Goal: Transaction & Acquisition: Book appointment/travel/reservation

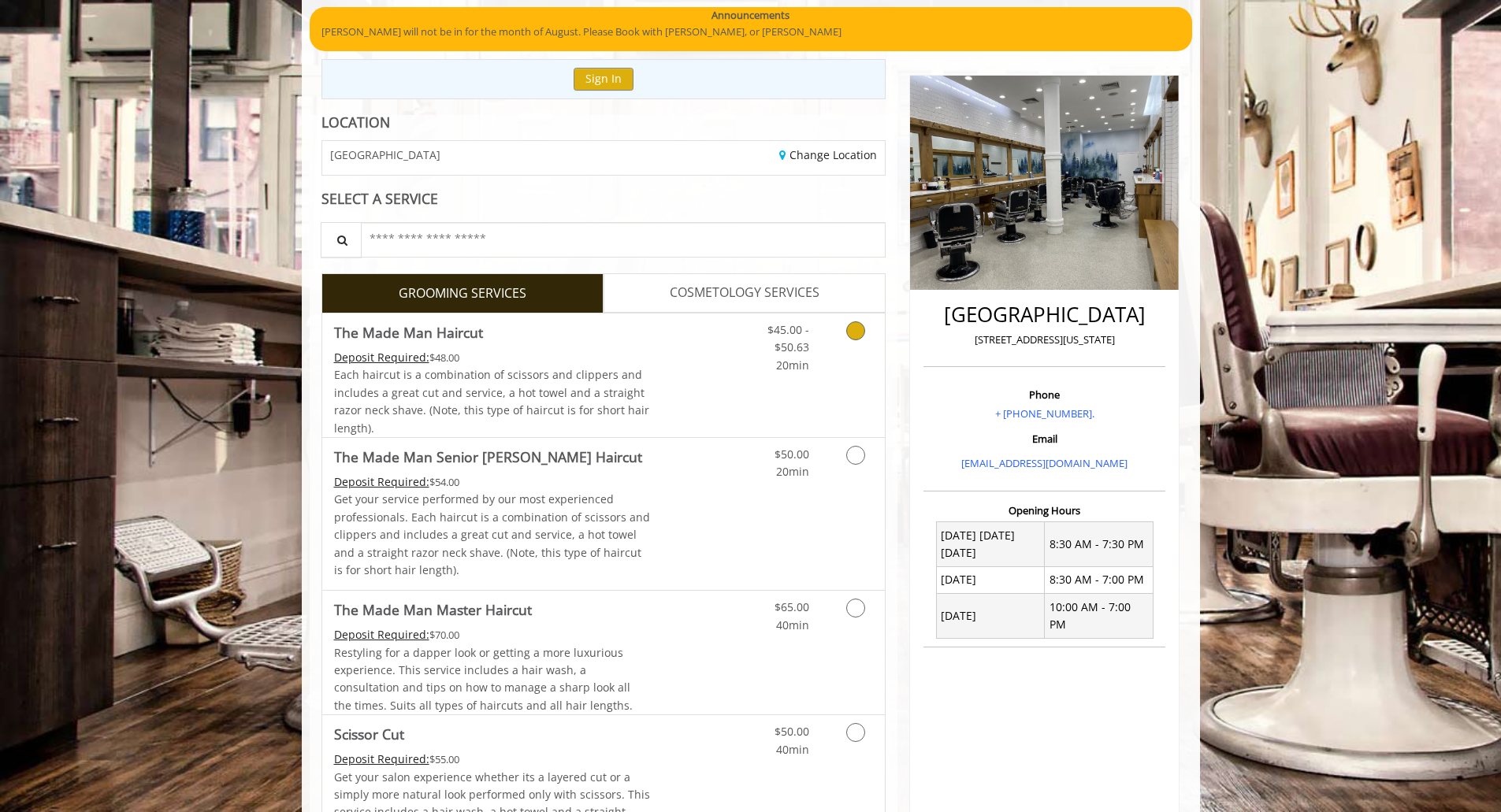
scroll to position [131, 0]
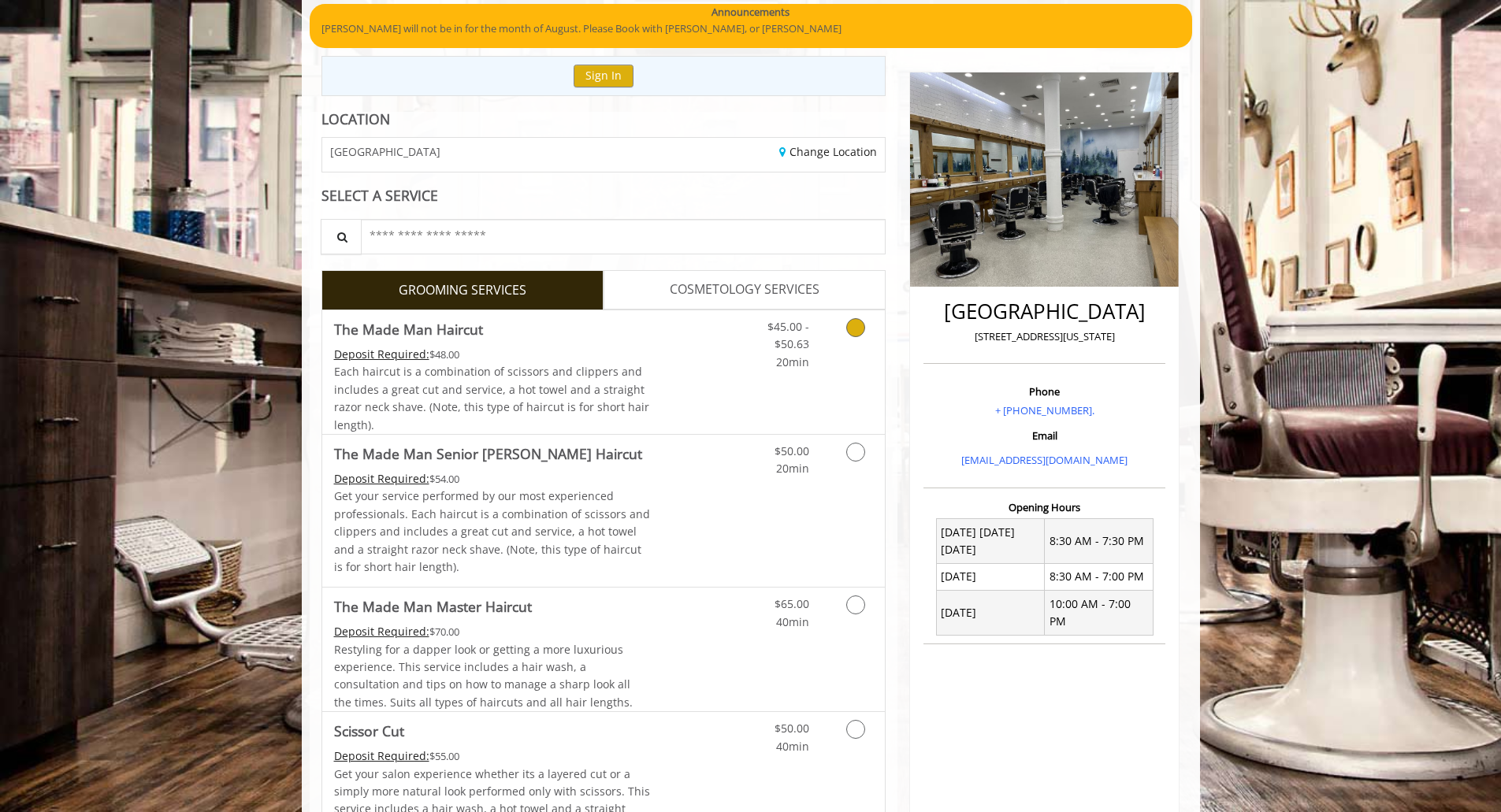
click at [856, 345] on link "Grooming services" at bounding box center [852, 340] width 40 height 60
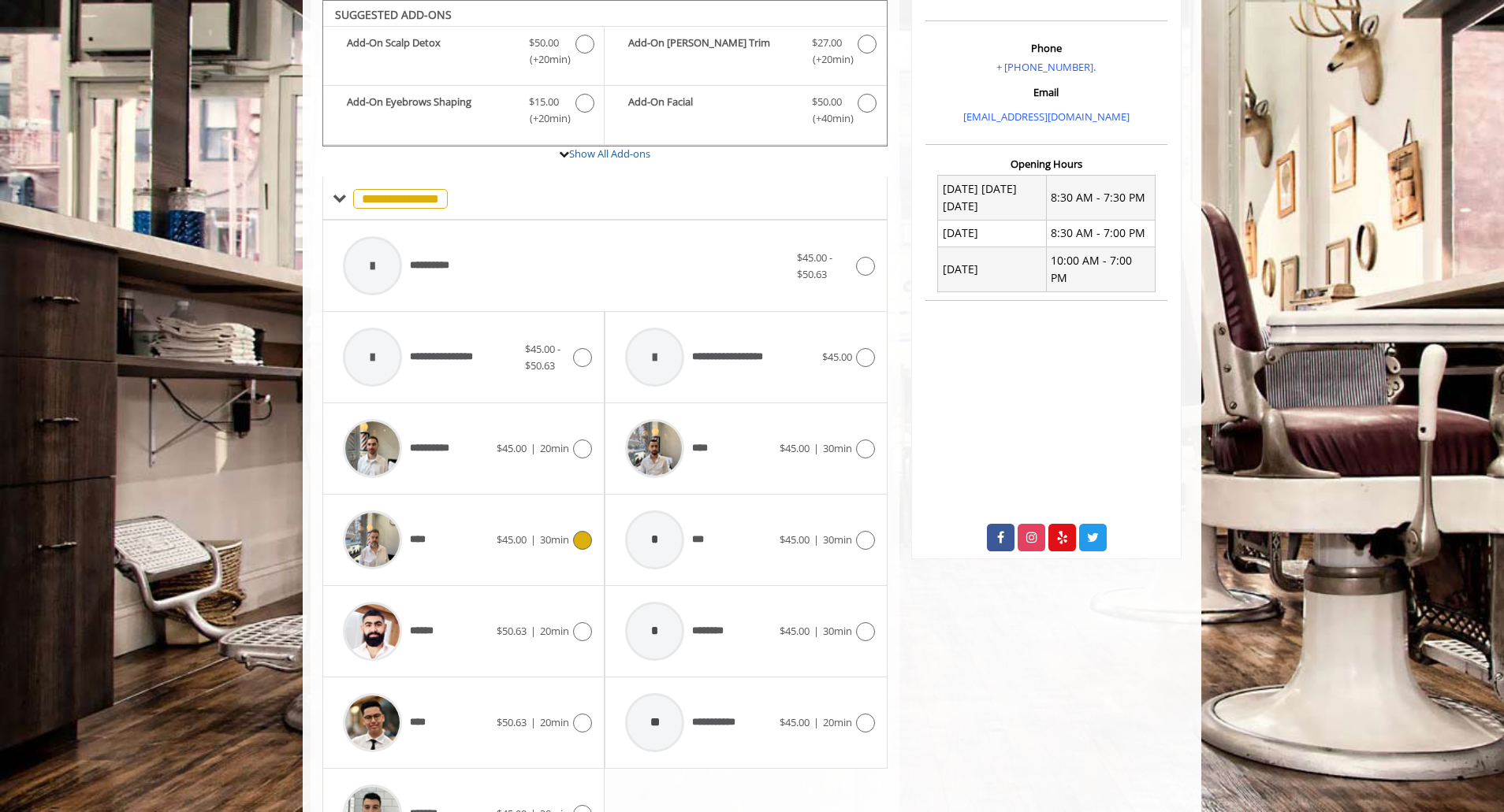
scroll to position [578, 0]
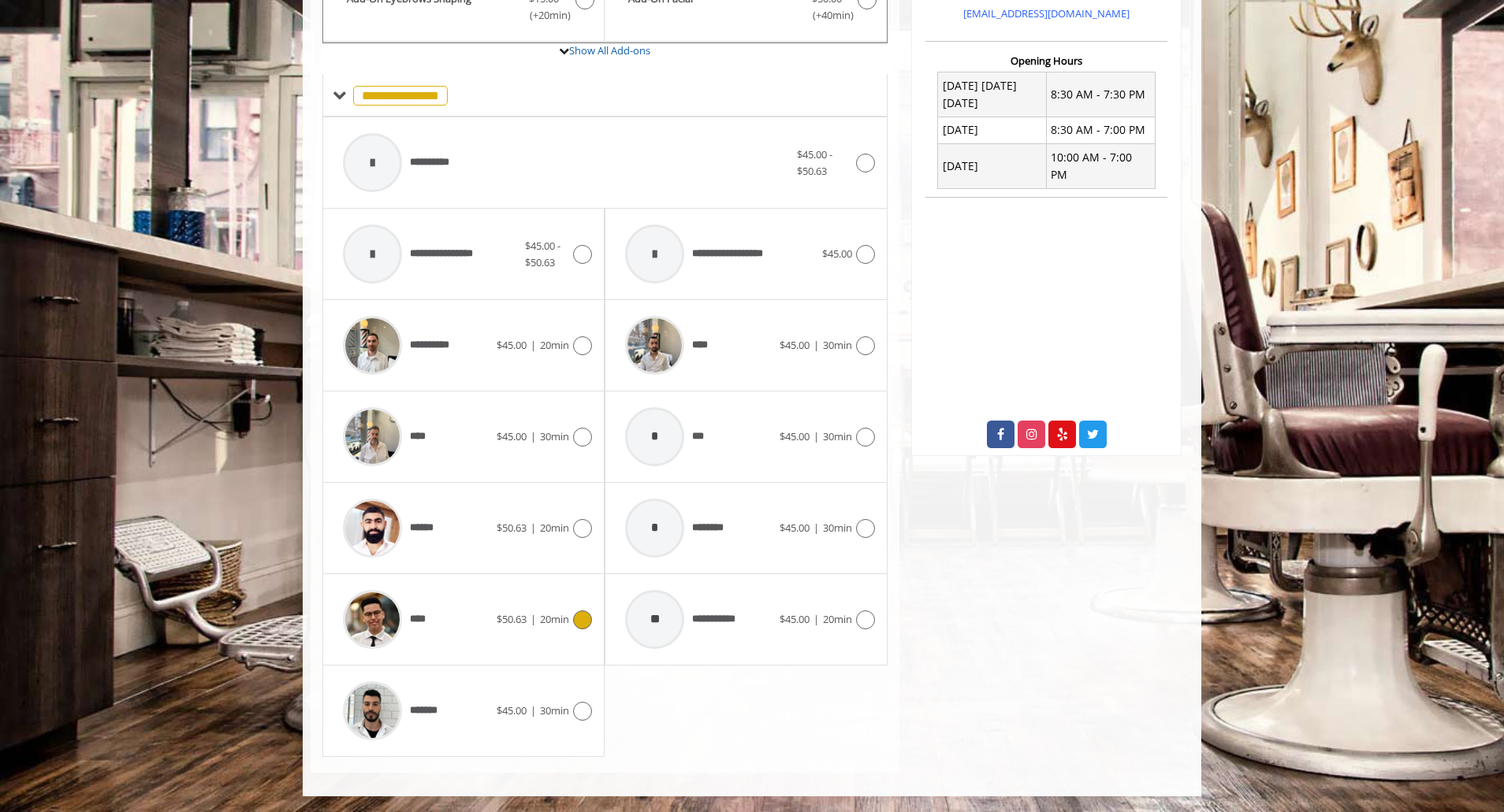
click at [470, 610] on div "****" at bounding box center [416, 620] width 161 height 74
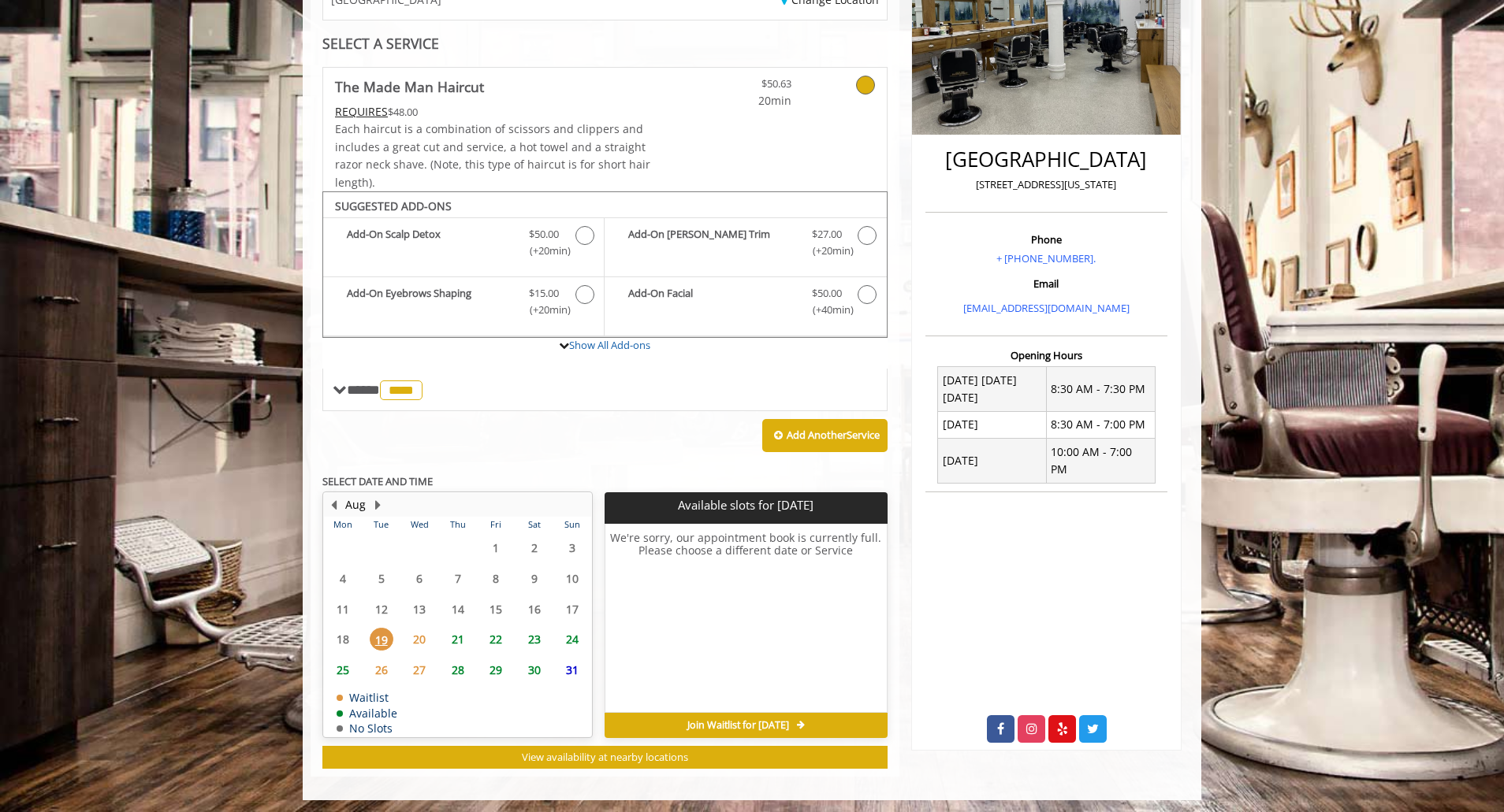
scroll to position [287, 0]
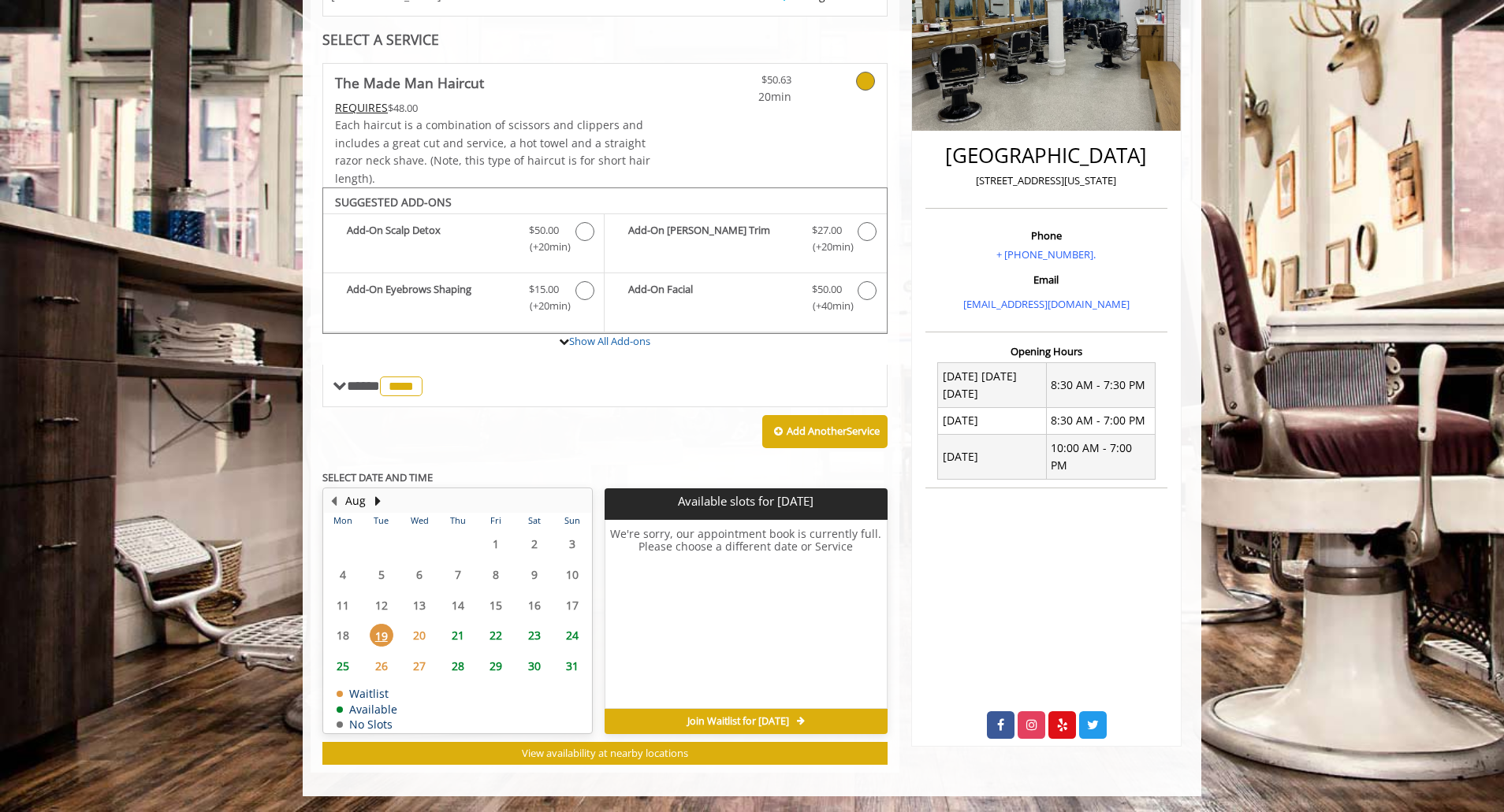
click at [427, 633] on span "20" at bounding box center [419, 636] width 24 height 23
click at [449, 636] on span "21" at bounding box center [458, 636] width 24 height 23
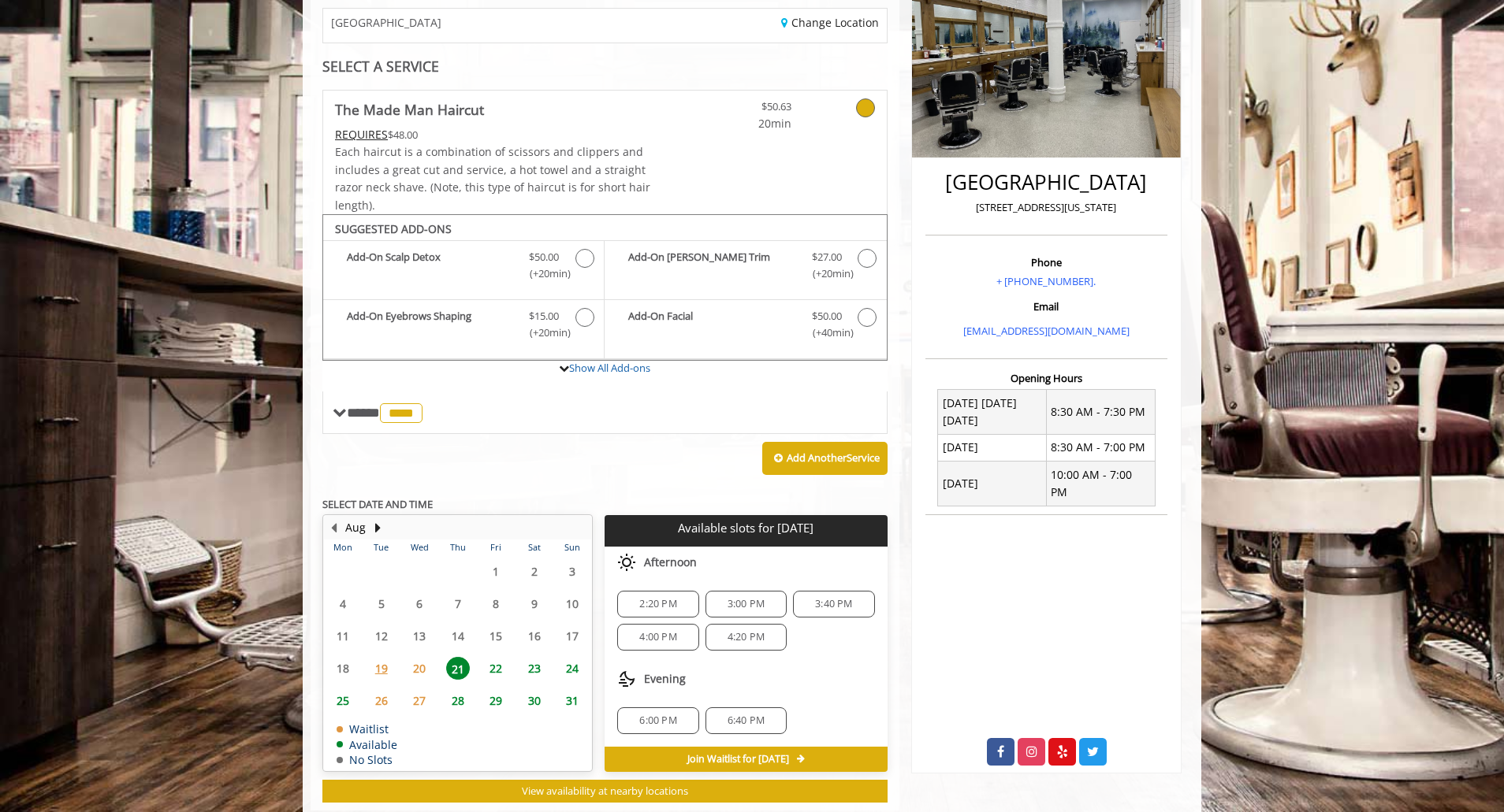
scroll to position [299, 0]
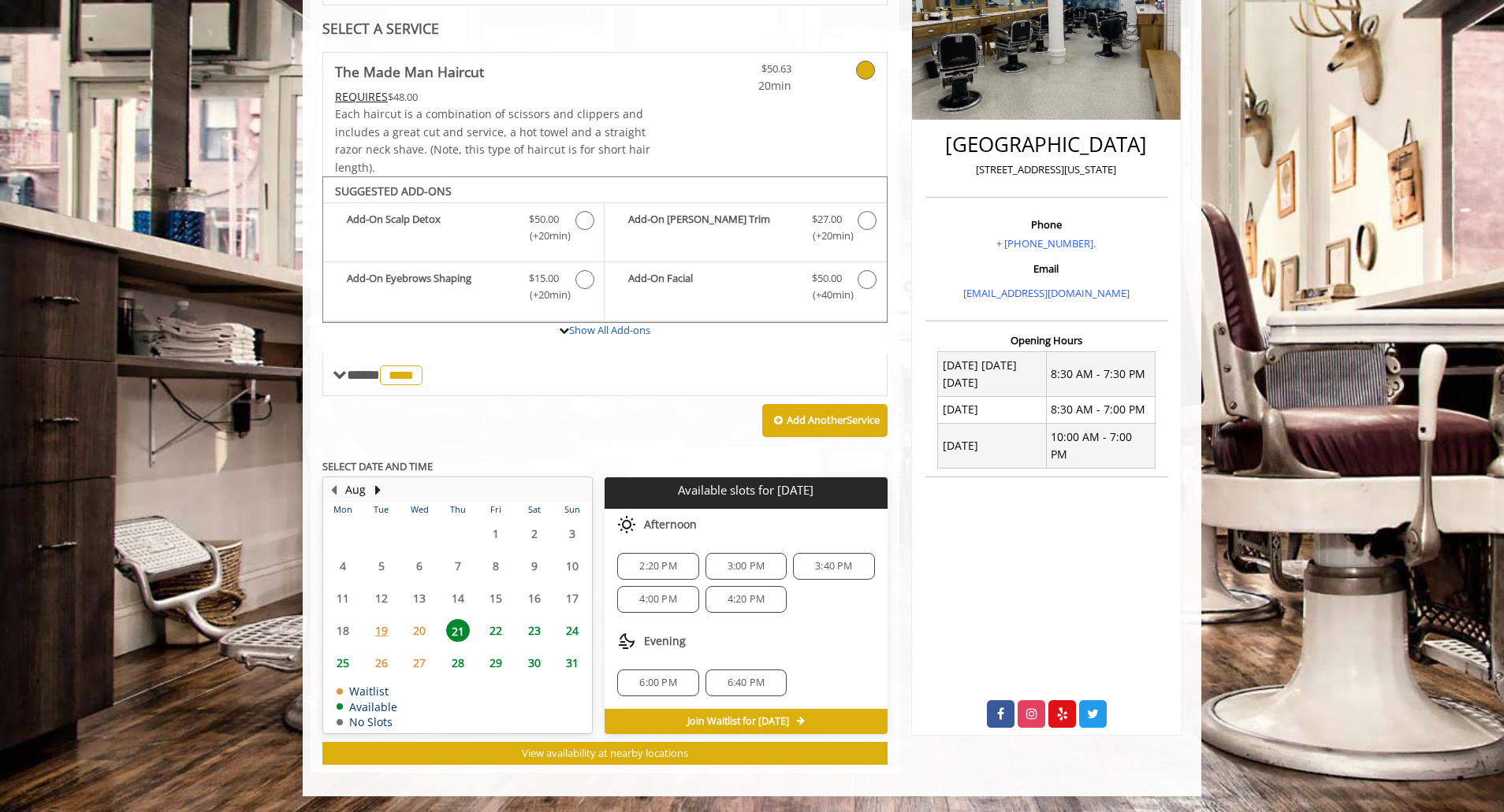
click at [656, 570] on span "2:20 PM" at bounding box center [658, 566] width 37 height 12
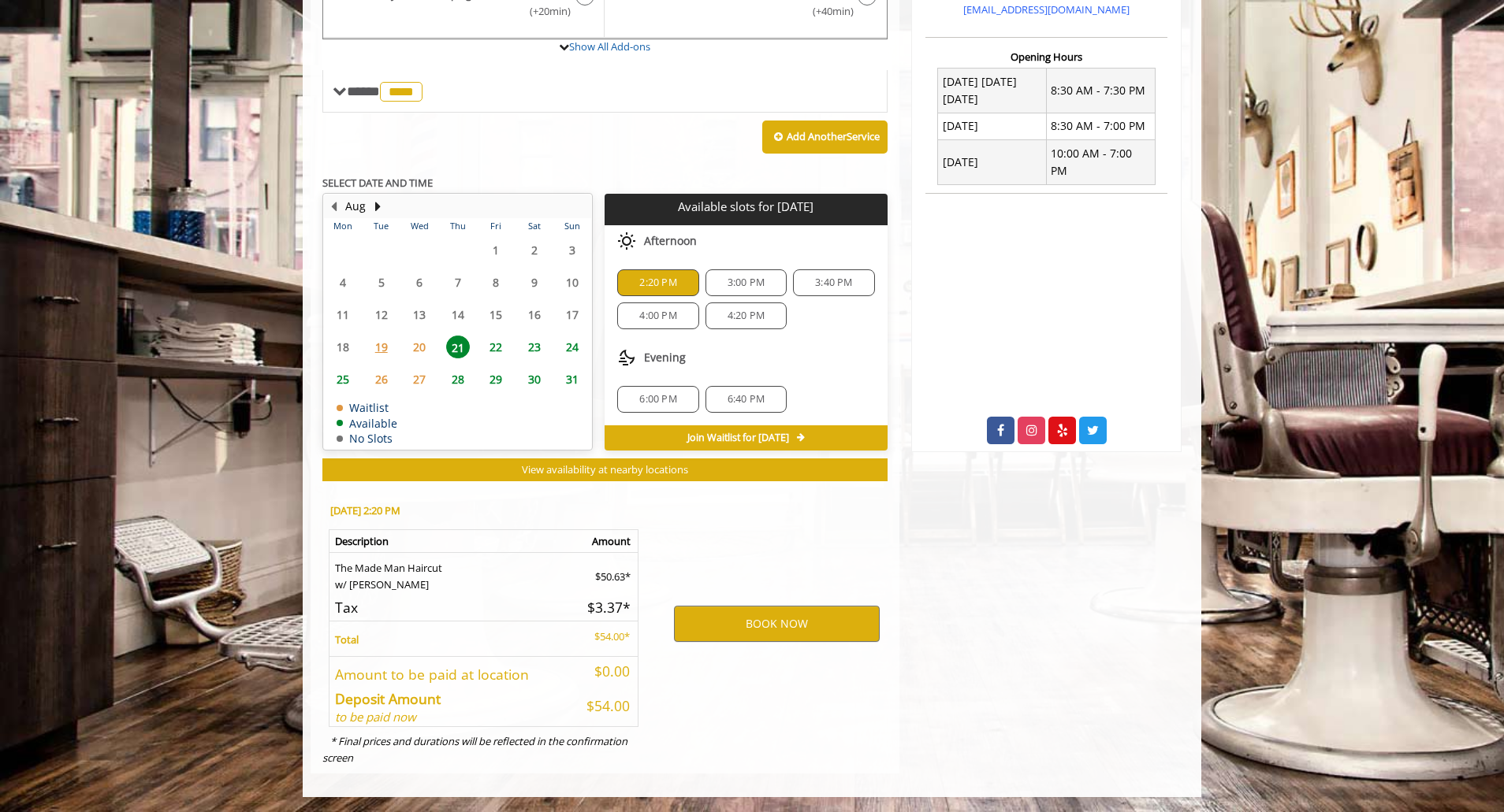
scroll to position [583, 0]
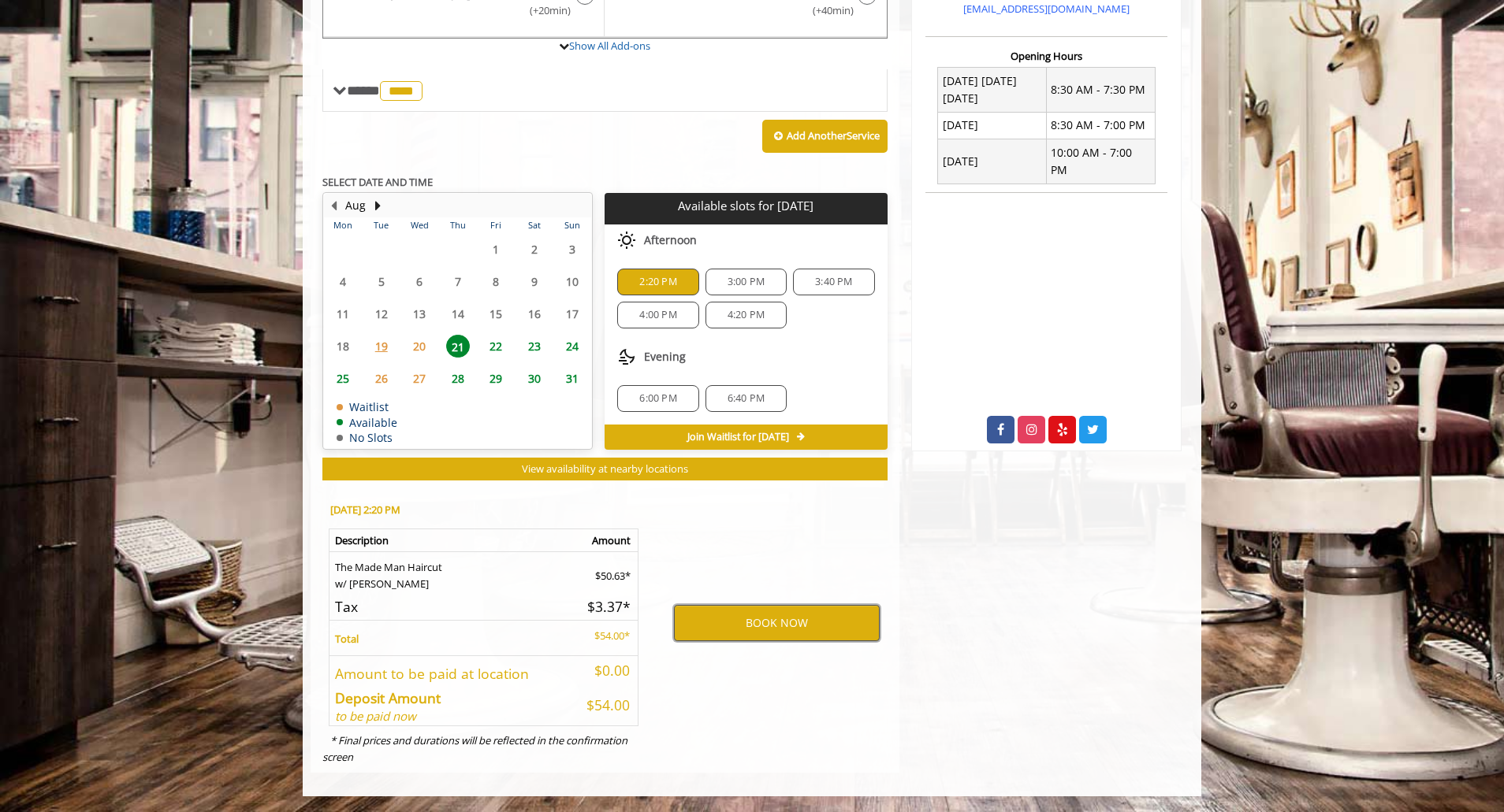
click at [740, 630] on button "BOOK NOW" at bounding box center [777, 623] width 206 height 36
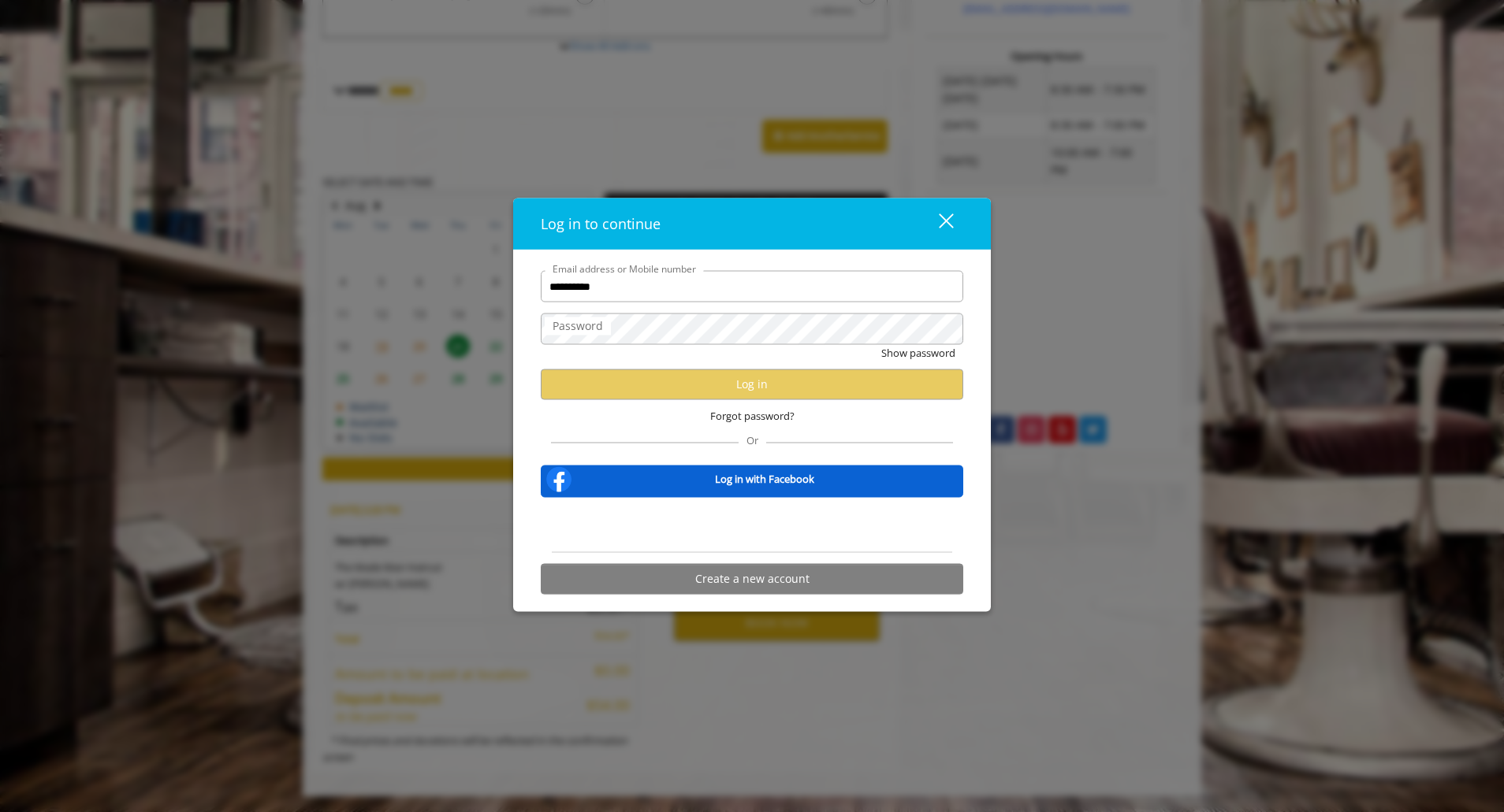
type input "**********"
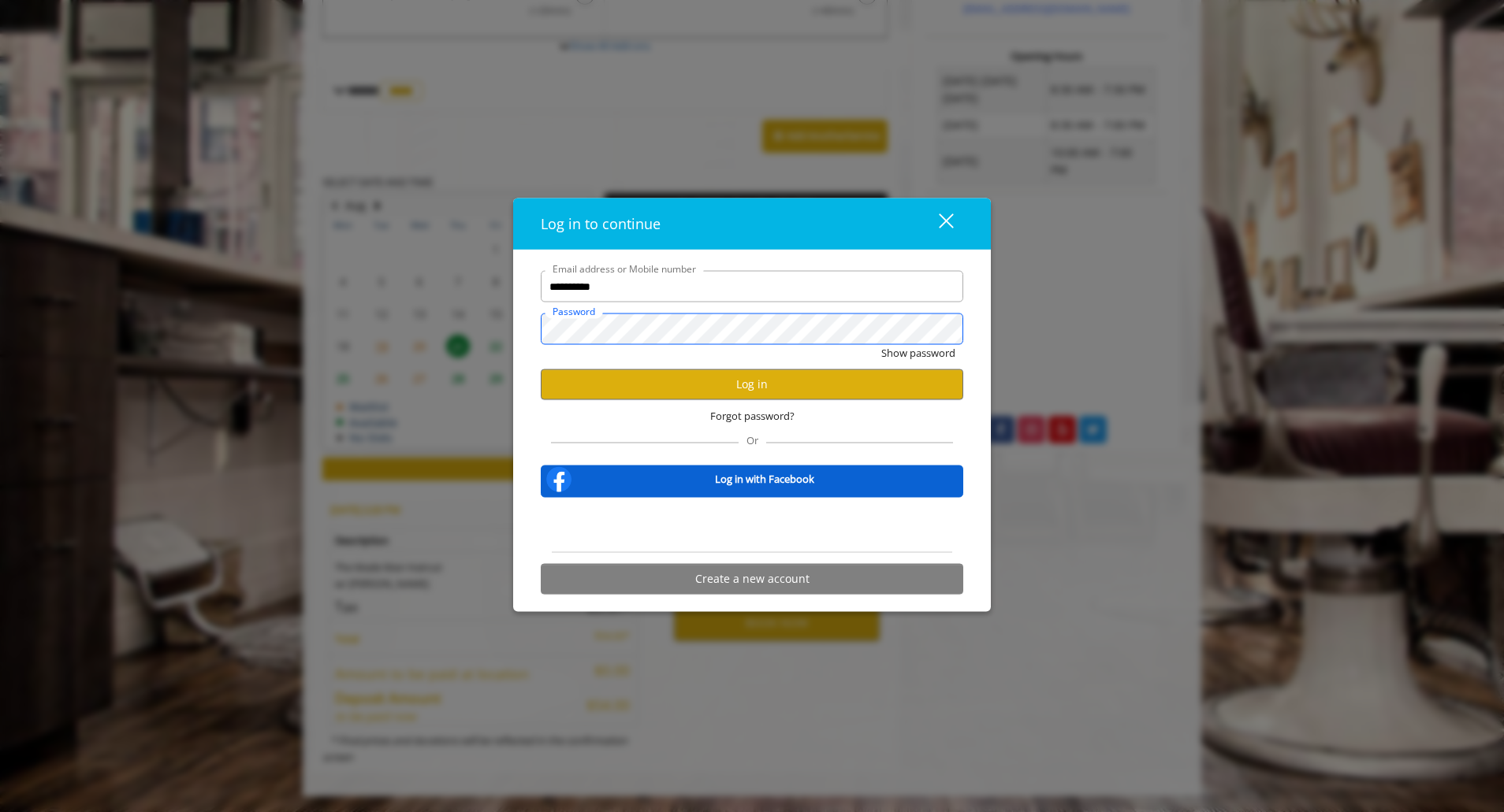
click at [881, 345] on button "Show password" at bounding box center [919, 353] width 74 height 17
click at [758, 368] on div "Hide password" at bounding box center [752, 357] width 422 height 25
click at [756, 376] on button "Log in" at bounding box center [752, 384] width 422 height 31
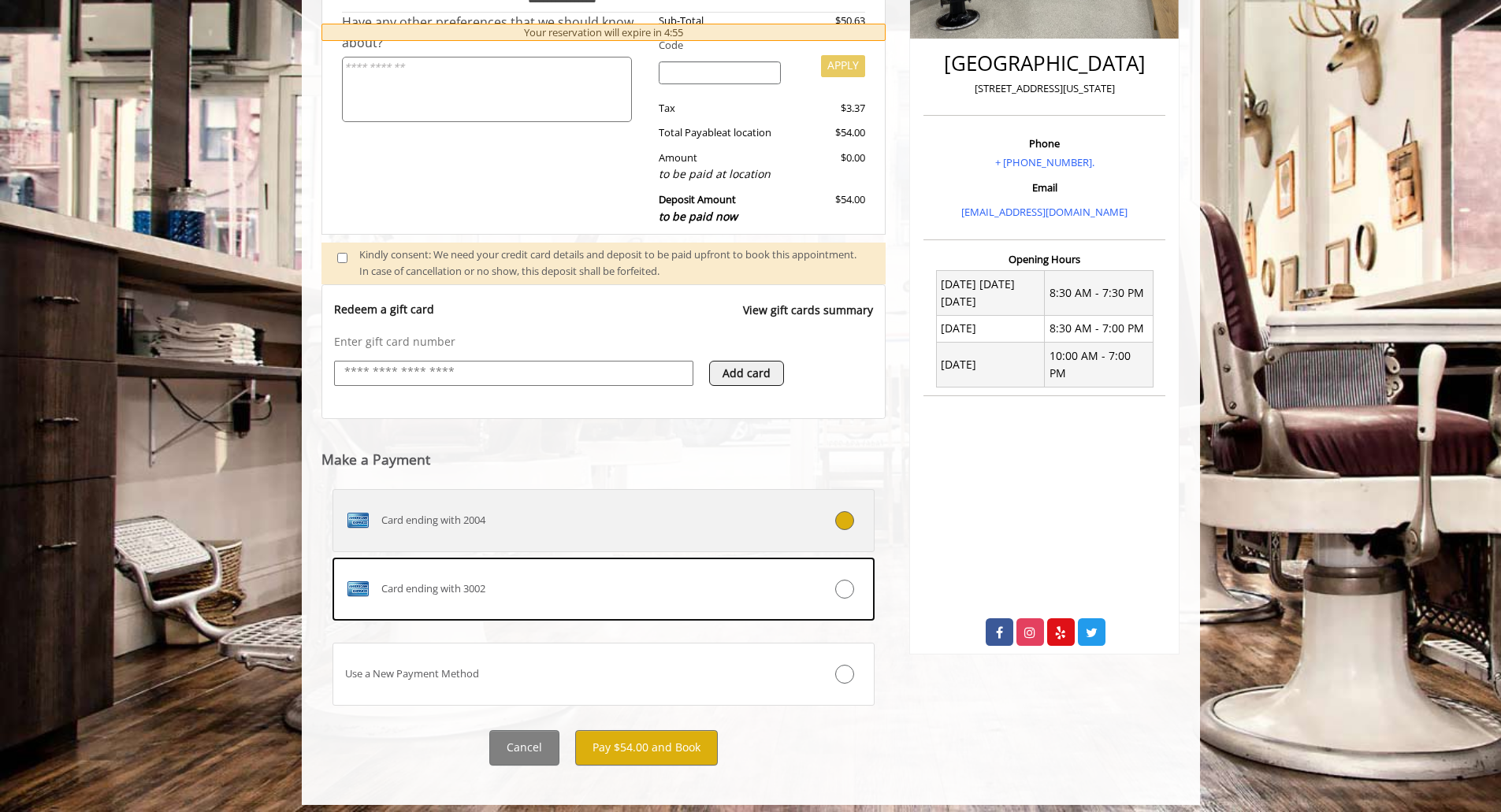
scroll to position [388, 0]
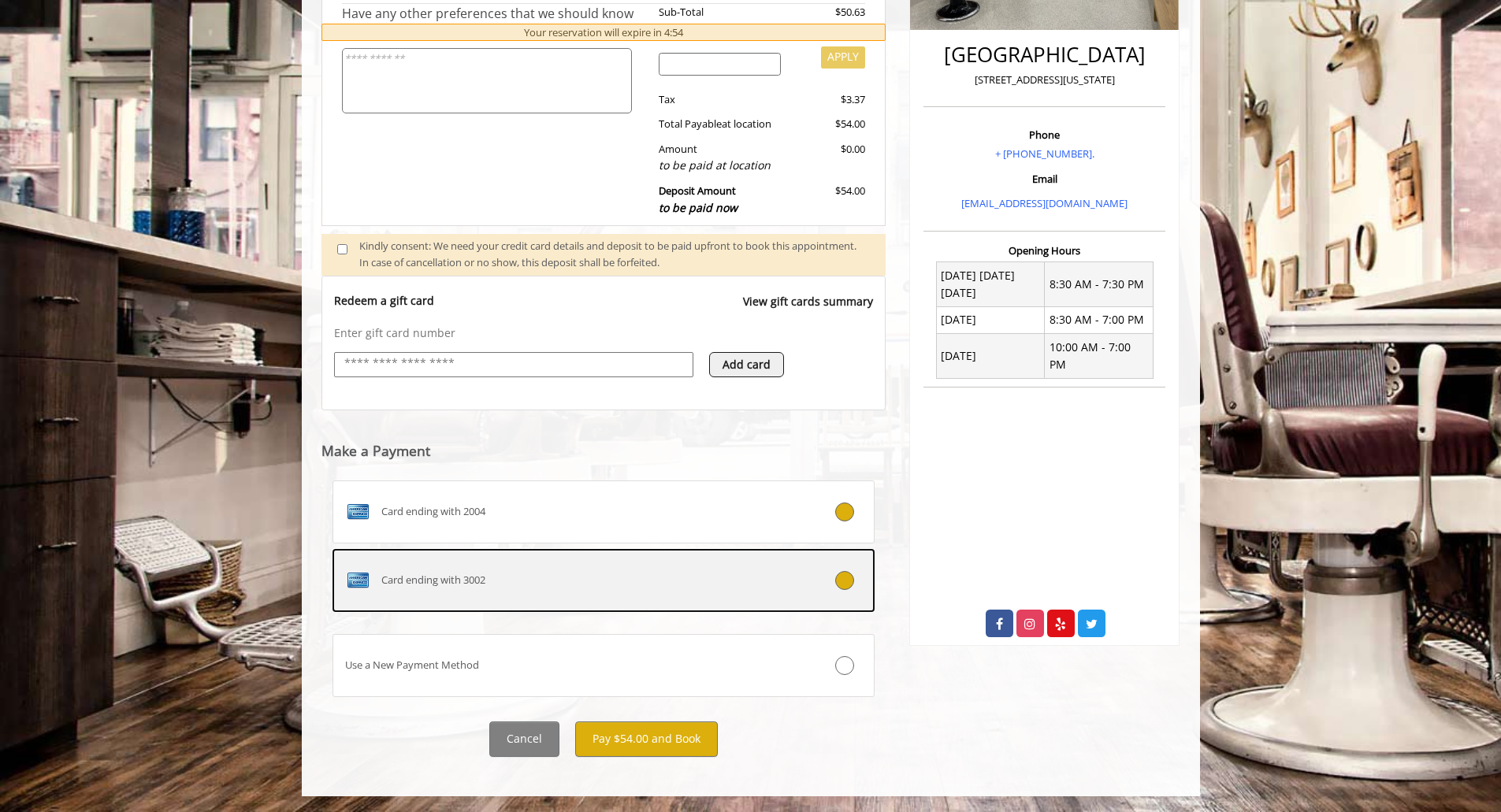
click at [575, 578] on div "Card ending with 3002" at bounding box center [559, 581] width 450 height 25
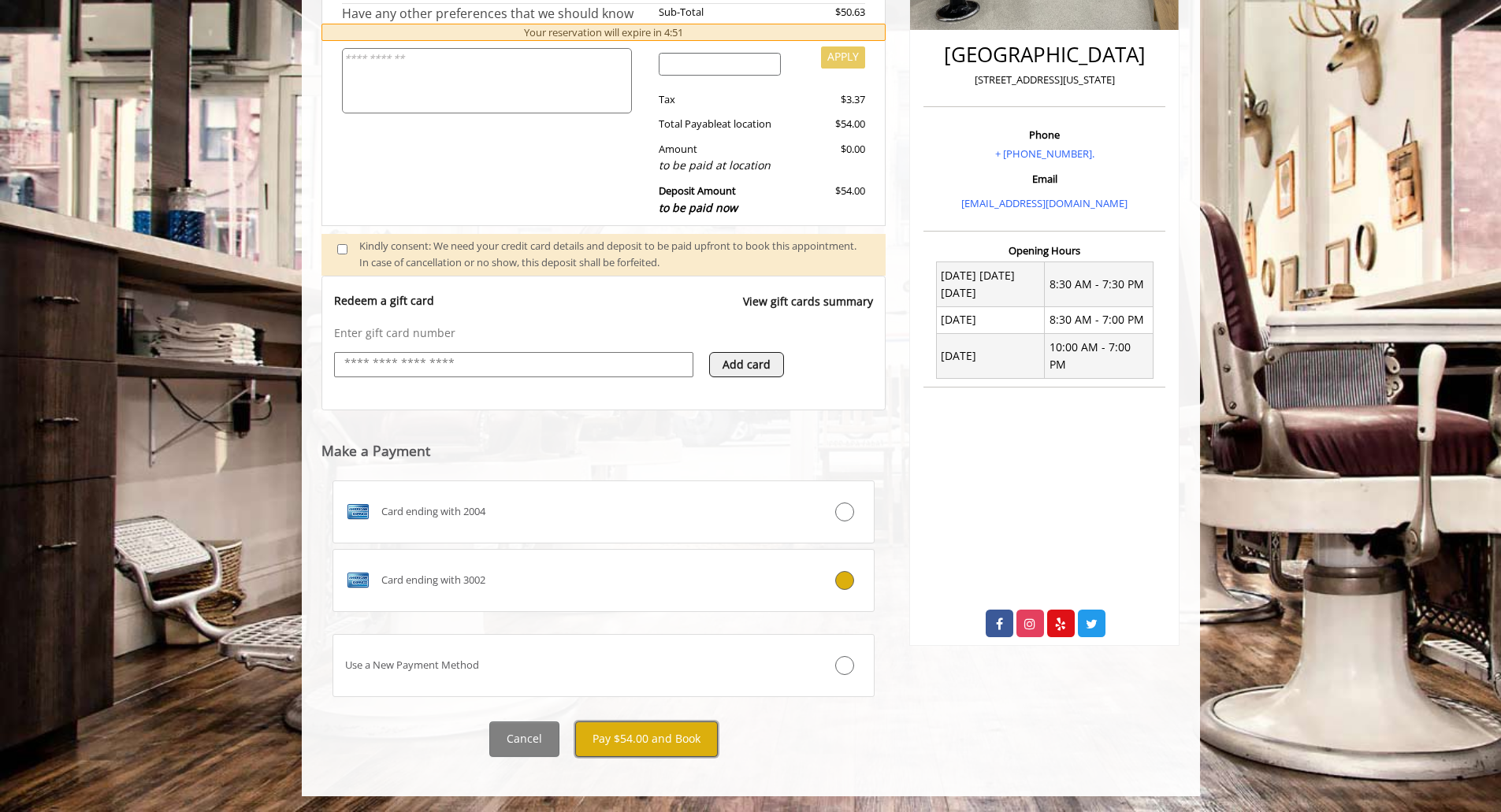
click at [629, 737] on button "Pay $54.00 and Book" at bounding box center [646, 739] width 143 height 35
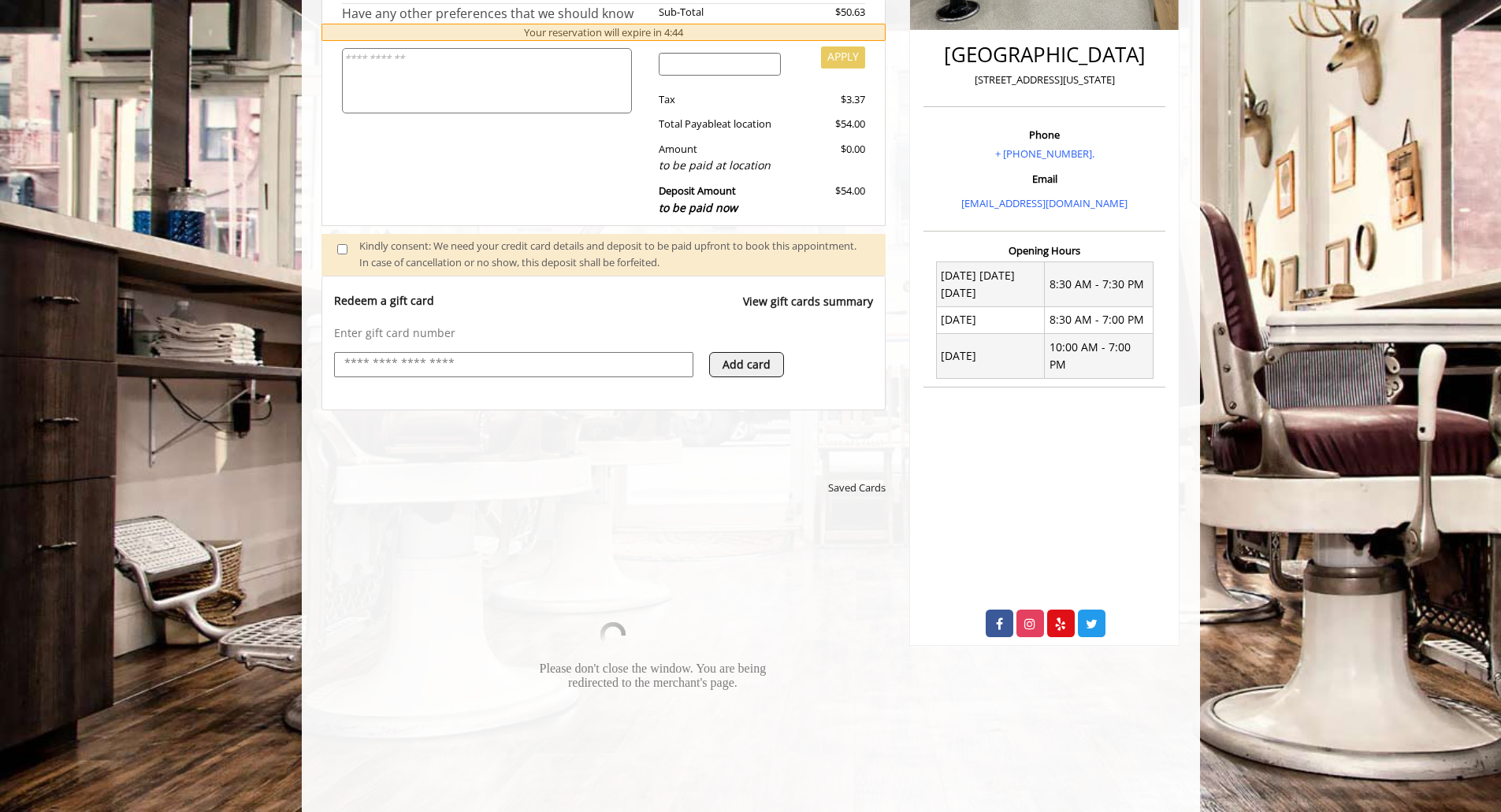
scroll to position [0, 0]
